Goal: Information Seeking & Learning: Learn about a topic

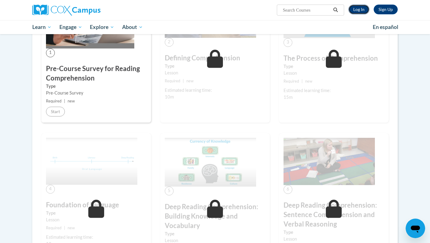
click at [360, 10] on link "Log In" at bounding box center [358, 10] width 21 height 10
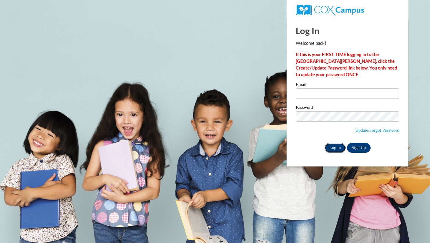
click at [333, 143] on input "Log In" at bounding box center [334, 148] width 21 height 10
click at [341, 96] on input "Email" at bounding box center [347, 93] width 103 height 10
type input "taylor.schmidt@neenah.k12.wi.us"
click at [336, 145] on input "Log In" at bounding box center [334, 148] width 21 height 10
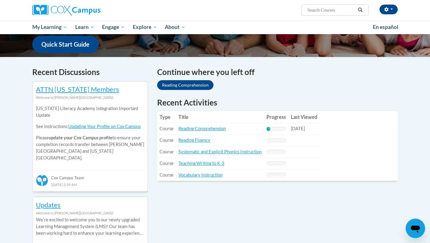
scroll to position [172, 0]
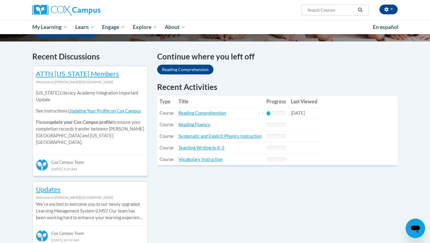
click at [206, 119] on td "Title: Reading Fluency" at bounding box center [220, 125] width 88 height 12
click at [210, 115] on link "Reading Comprehension" at bounding box center [201, 112] width 47 height 5
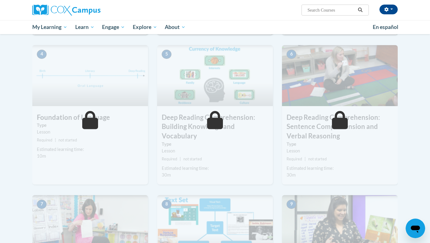
scroll to position [238, 0]
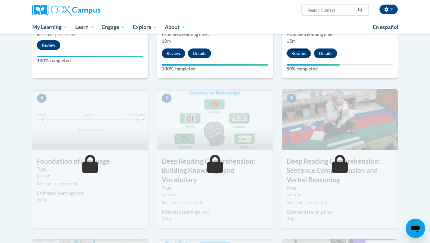
click at [293, 54] on button "Resume" at bounding box center [298, 53] width 25 height 10
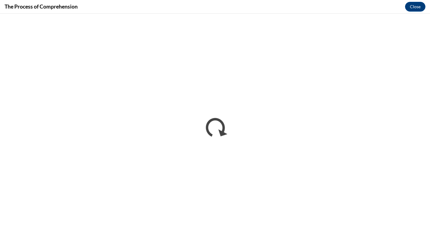
scroll to position [0, 0]
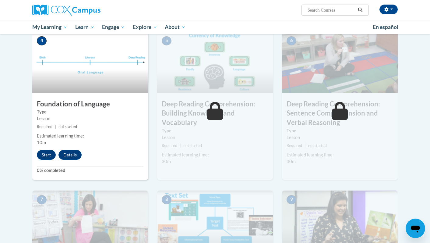
scroll to position [284, 0]
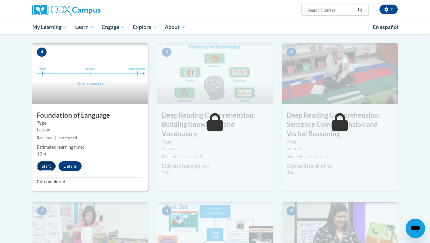
click at [52, 167] on button "Start" at bounding box center [46, 166] width 19 height 10
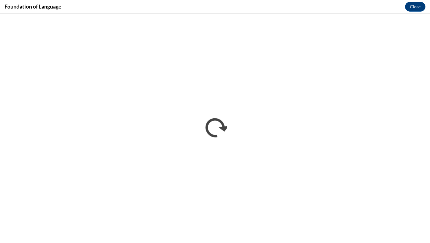
scroll to position [0, 0]
